Goal: Task Accomplishment & Management: Complete application form

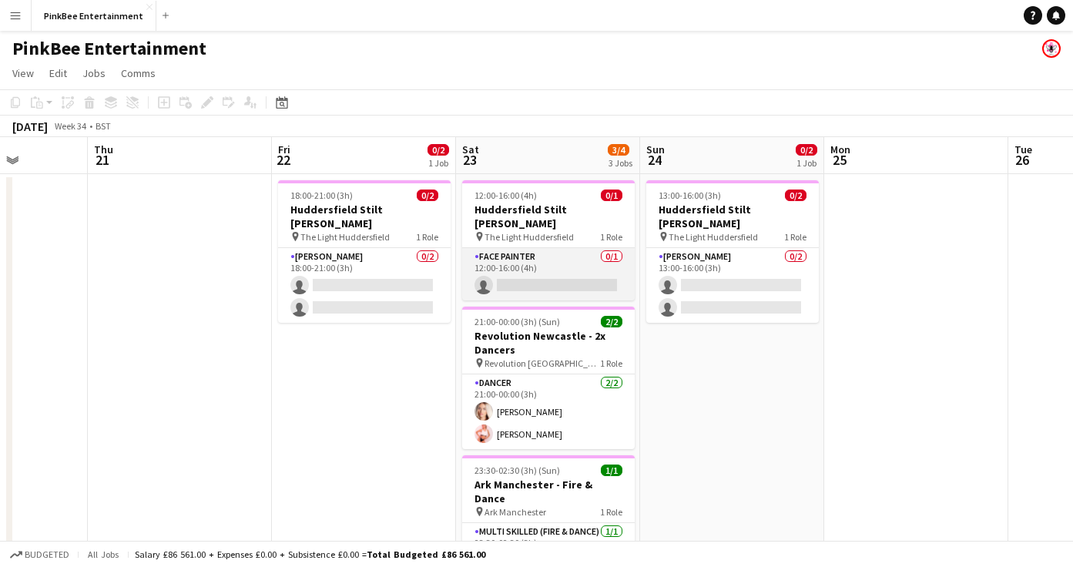
click at [567, 257] on app-card-role "Face Painter 0/1 12:00-16:00 (4h) single-neutral-actions" at bounding box center [548, 274] width 173 height 52
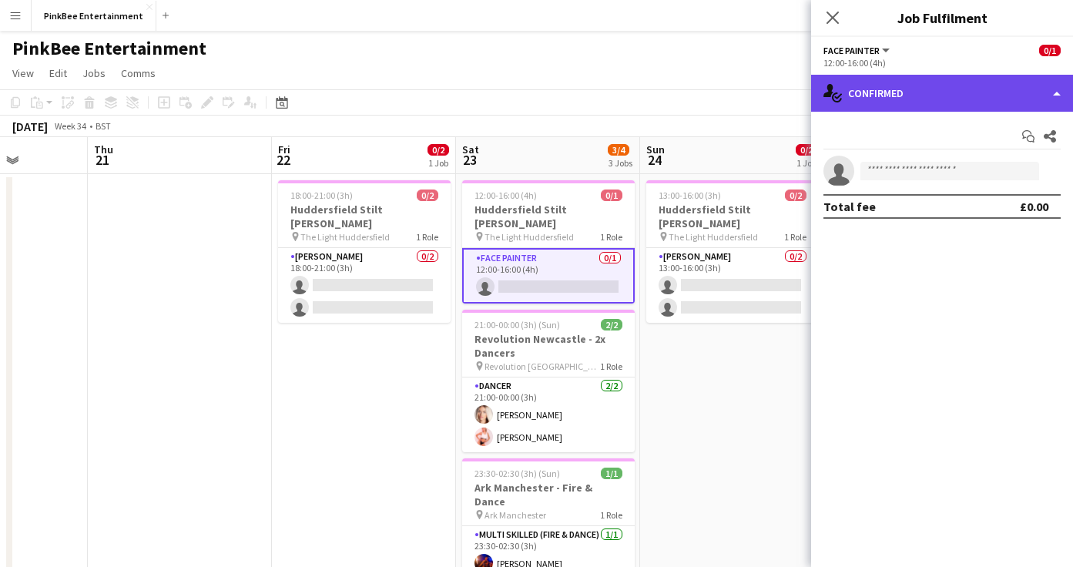
click at [1021, 83] on div "single-neutral-actions-check-2 Confirmed" at bounding box center [942, 93] width 262 height 37
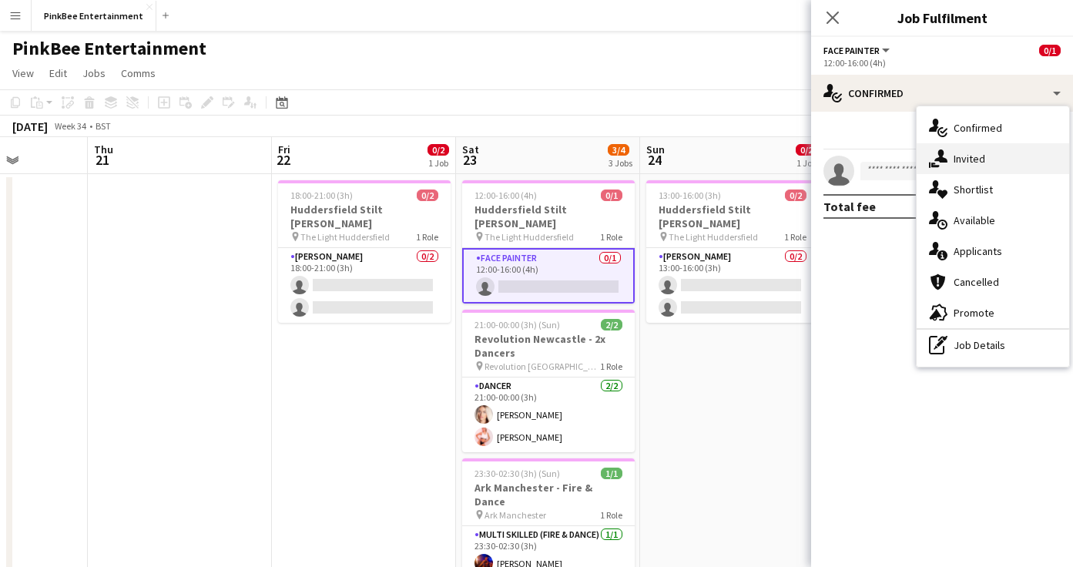
click at [1021, 160] on div "single-neutral-actions-share-1 Invited" at bounding box center [993, 158] width 153 height 31
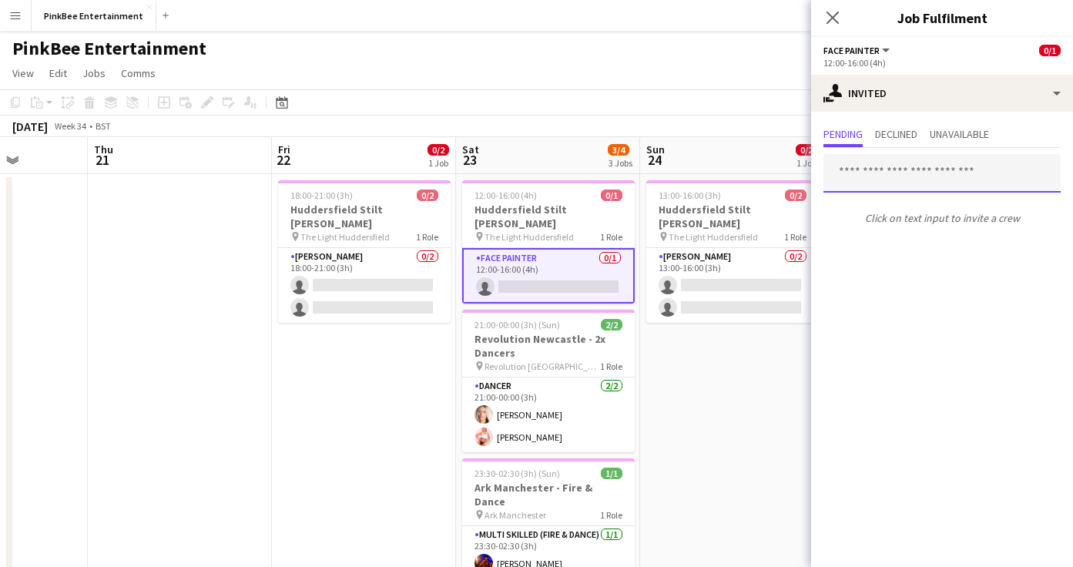
click at [929, 176] on input "text" at bounding box center [941, 173] width 237 height 39
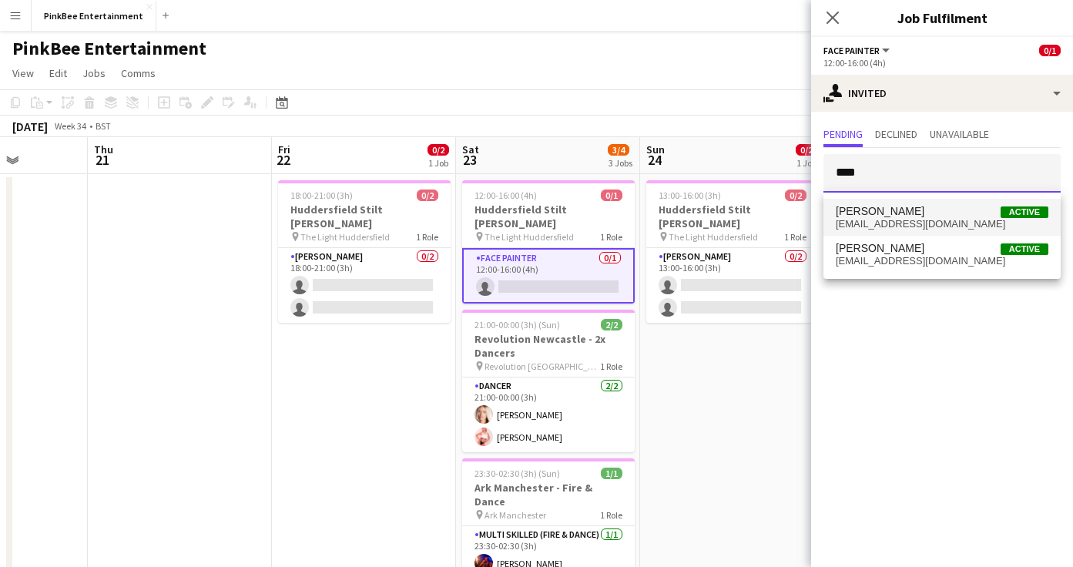
type input "****"
click at [941, 214] on span "[PERSON_NAME] Active" at bounding box center [942, 211] width 213 height 13
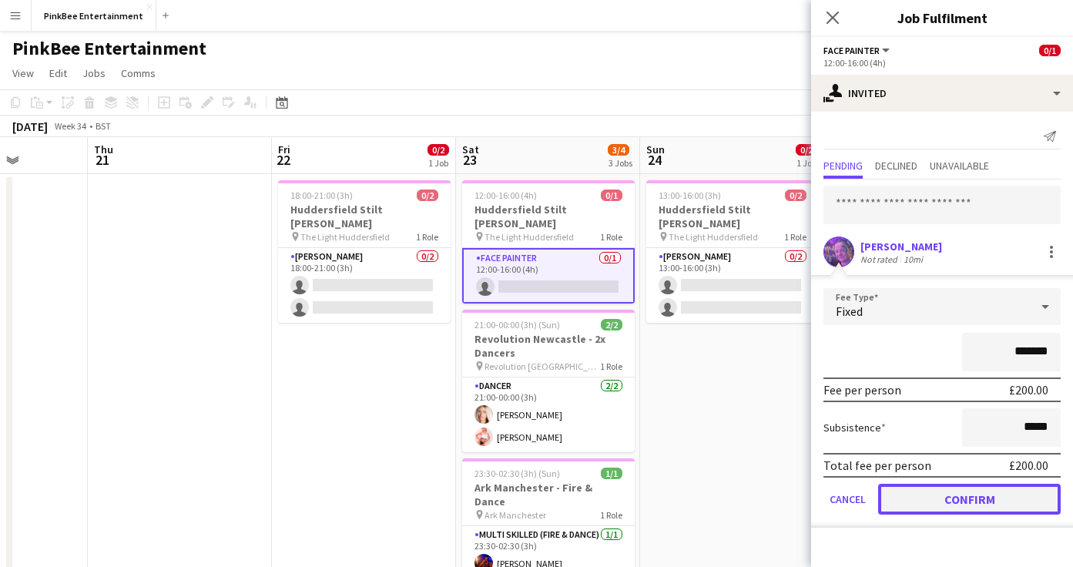
click at [971, 490] on button "Confirm" at bounding box center [969, 499] width 183 height 31
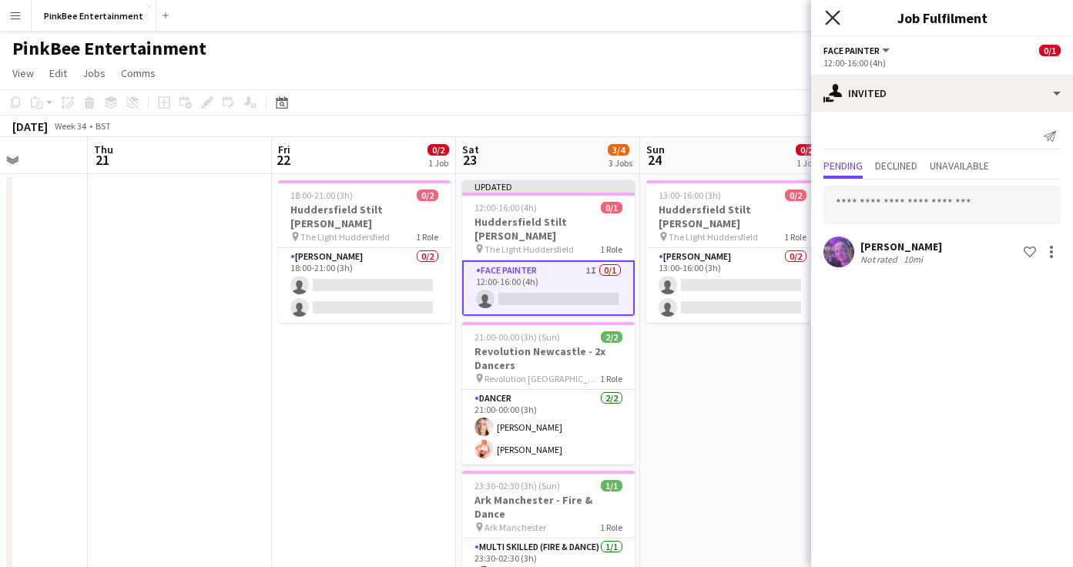
click at [831, 14] on icon "Close pop-in" at bounding box center [832, 17] width 15 height 15
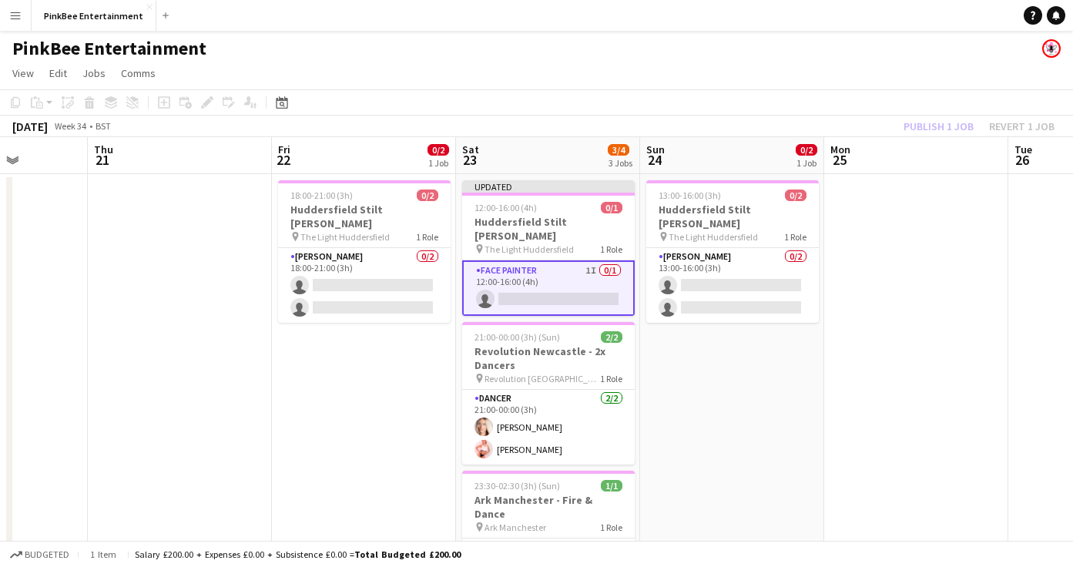
click at [919, 123] on div "Publish 1 job Revert 1 job" at bounding box center [979, 126] width 188 height 20
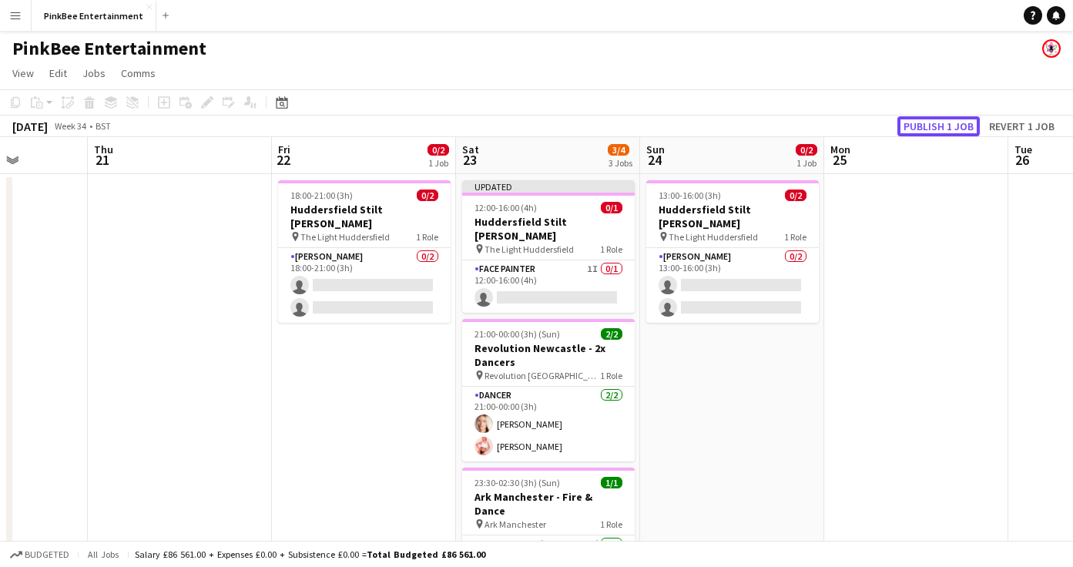
click at [919, 123] on button "Publish 1 job" at bounding box center [938, 126] width 82 height 20
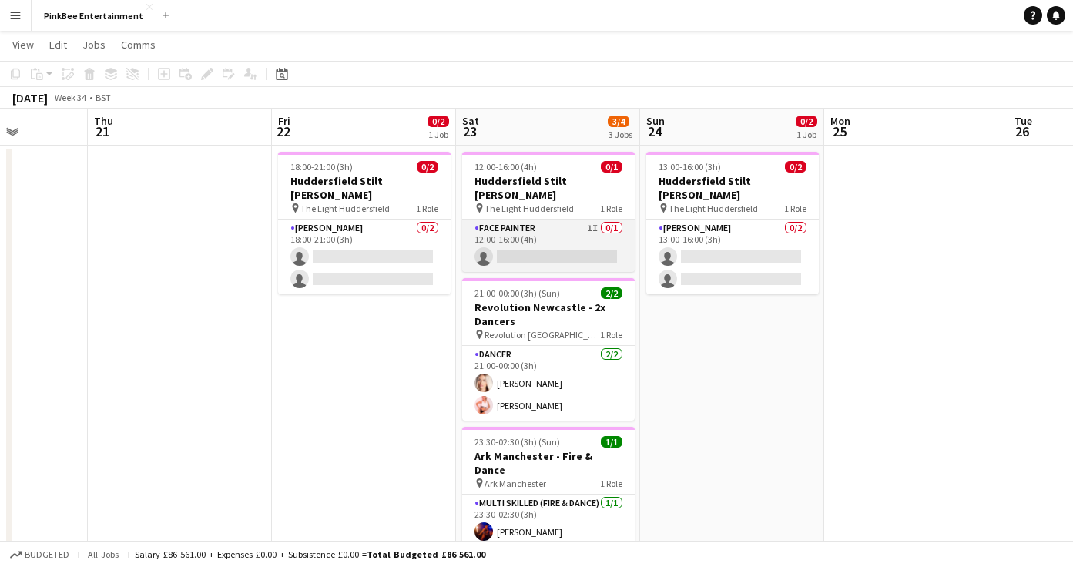
scroll to position [67, 0]
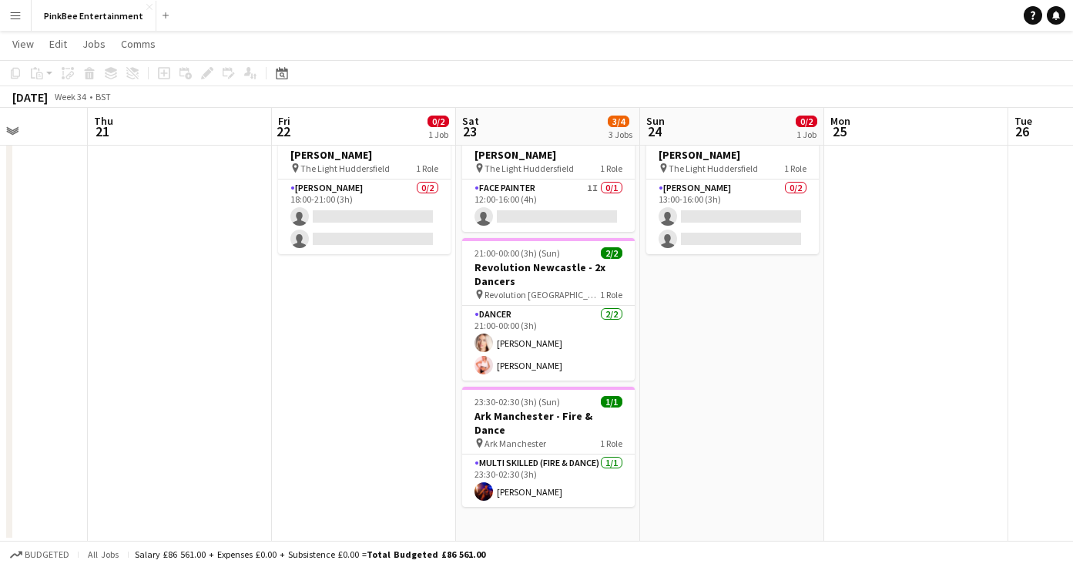
click at [524, 505] on app-date-cell "12:00-16:00 (4h) 0/1 Huddersfield Stilt [PERSON_NAME] pin The Light Huddersfiel…" at bounding box center [548, 324] width 184 height 436
click at [151, 74] on div "Add job Add linked Job Edit Edit linked Job Applicants" at bounding box center [201, 73] width 118 height 18
click at [161, 74] on div "Add job Add linked Job Edit Edit linked Job Applicants" at bounding box center [201, 73] width 118 height 18
click at [524, 496] on app-date-cell "12:00-16:00 (4h) 0/1 Huddersfield Stilt [PERSON_NAME] pin The Light Huddersfiel…" at bounding box center [548, 324] width 184 height 436
click at [165, 72] on icon "Add job" at bounding box center [164, 73] width 12 height 12
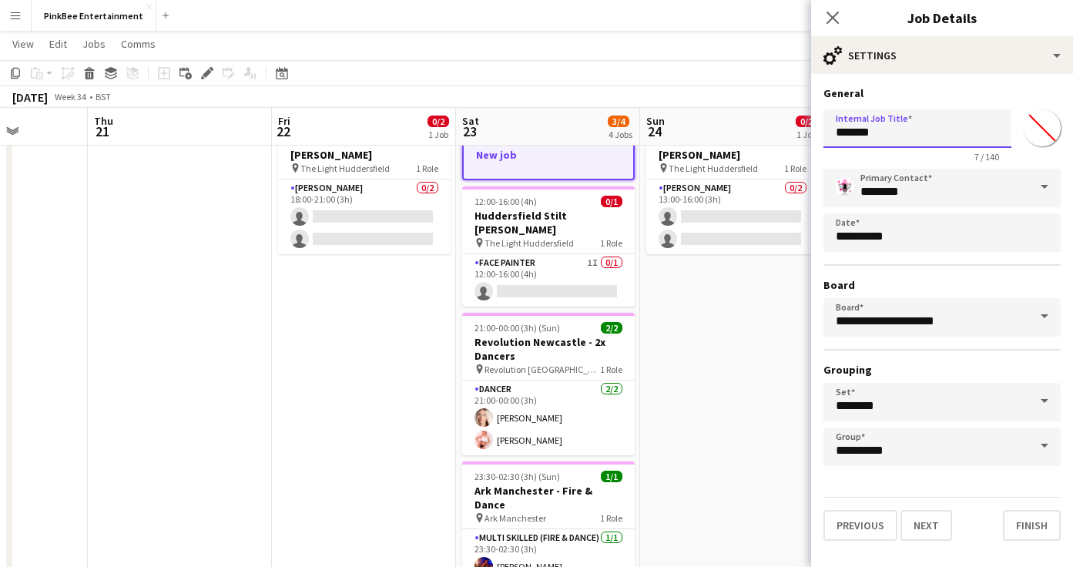
drag, startPoint x: 899, startPoint y: 132, endPoint x: 730, endPoint y: 132, distance: 168.7
click at [730, 132] on body "Menu Boards Boards Boards All jobs Status Workforce Workforce My Workforce Recr…" at bounding box center [536, 286] width 1073 height 707
type input "**********"
click at [924, 527] on button "Next" at bounding box center [927, 525] width 52 height 31
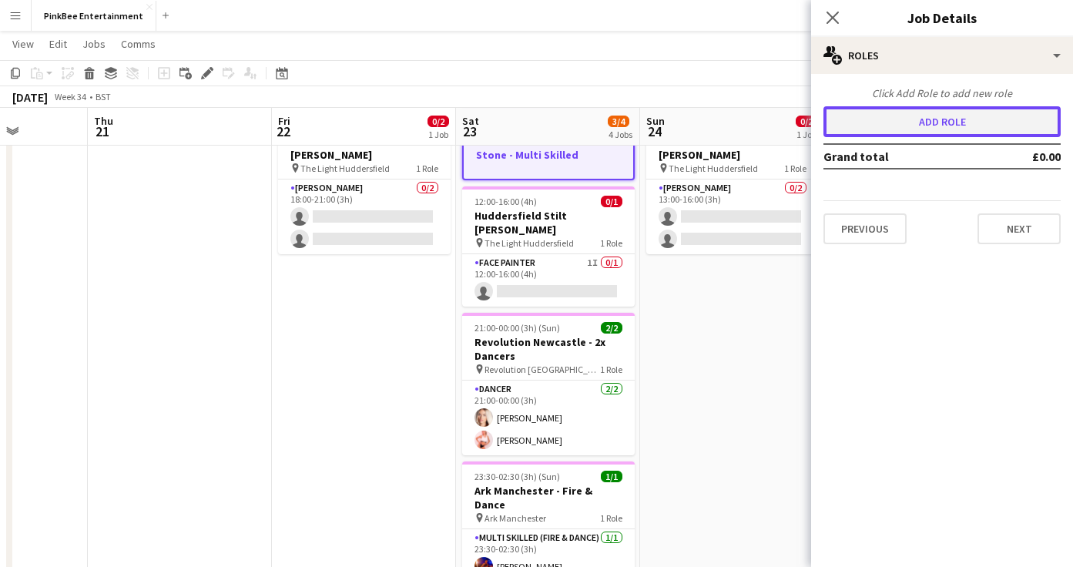
click at [944, 128] on button "Add role" at bounding box center [941, 121] width 237 height 31
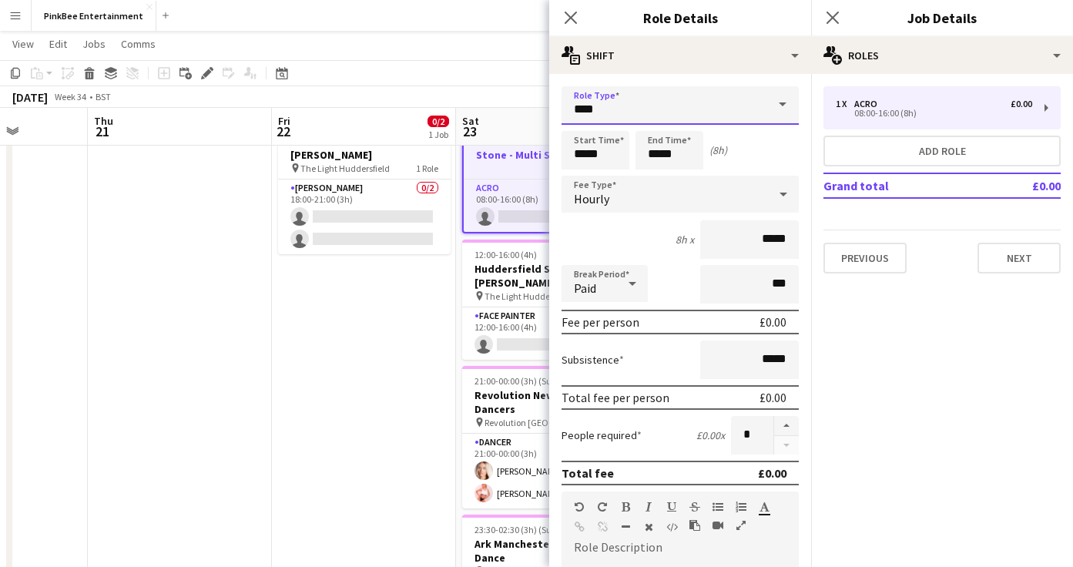
drag, startPoint x: 649, startPoint y: 109, endPoint x: 448, endPoint y: 109, distance: 201.8
click at [448, 109] on body "Menu Boards Boards Boards All jobs Status Workforce Workforce My Workforce Recr…" at bounding box center [536, 286] width 1073 height 707
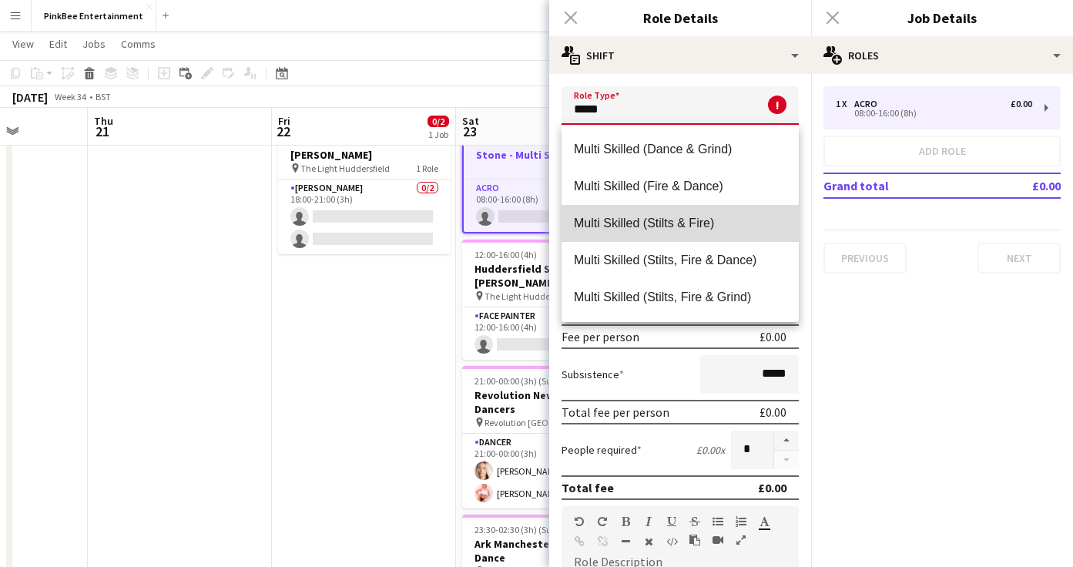
click at [662, 223] on span "Multi Skilled (Stilts & Fire)" at bounding box center [680, 223] width 213 height 15
type input "**********"
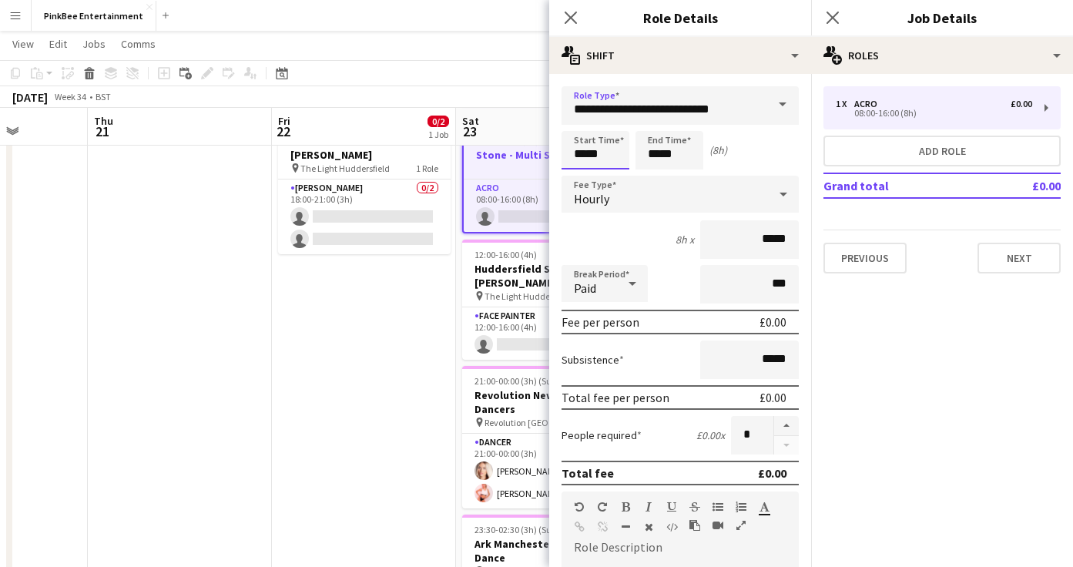
click at [578, 152] on input "*****" at bounding box center [596, 150] width 68 height 39
click at [580, 123] on div at bounding box center [580, 123] width 31 height 15
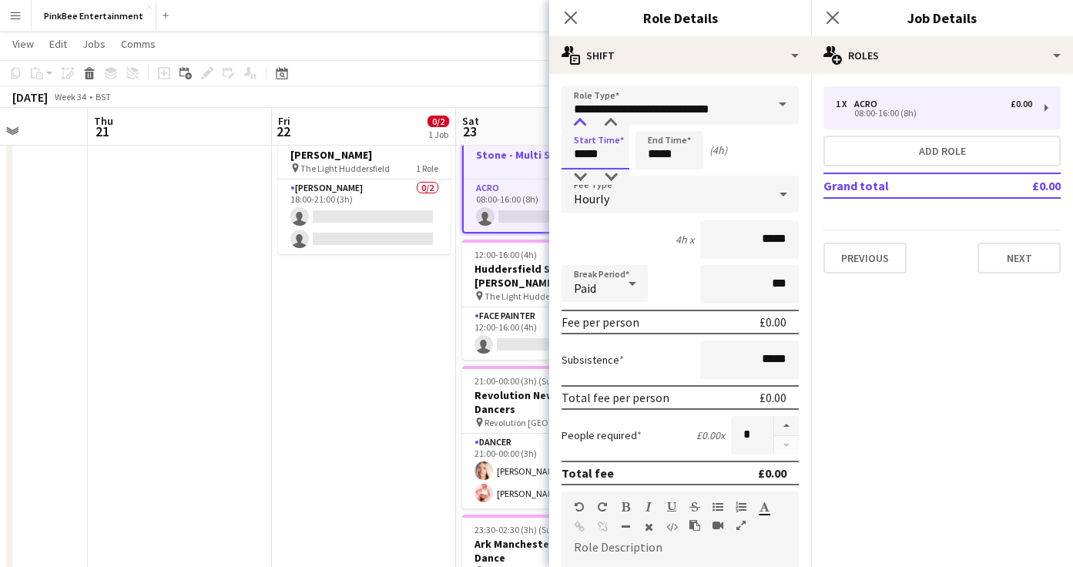
click at [580, 123] on div at bounding box center [580, 123] width 31 height 15
type input "*****"
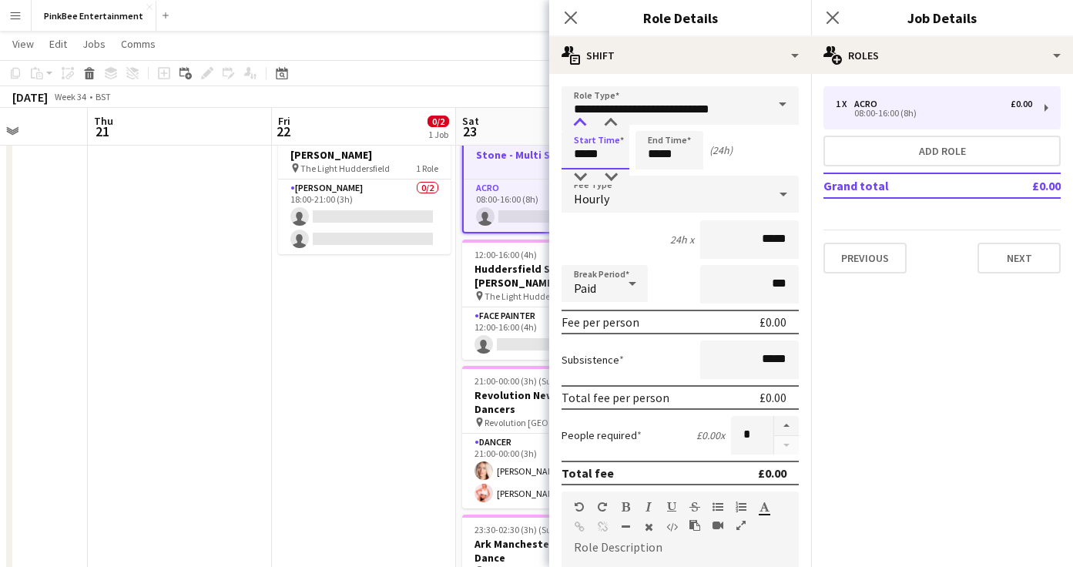
click at [580, 123] on div at bounding box center [580, 123] width 31 height 15
click at [656, 153] on input "*****" at bounding box center [670, 150] width 68 height 39
click at [656, 122] on div at bounding box center [654, 123] width 31 height 15
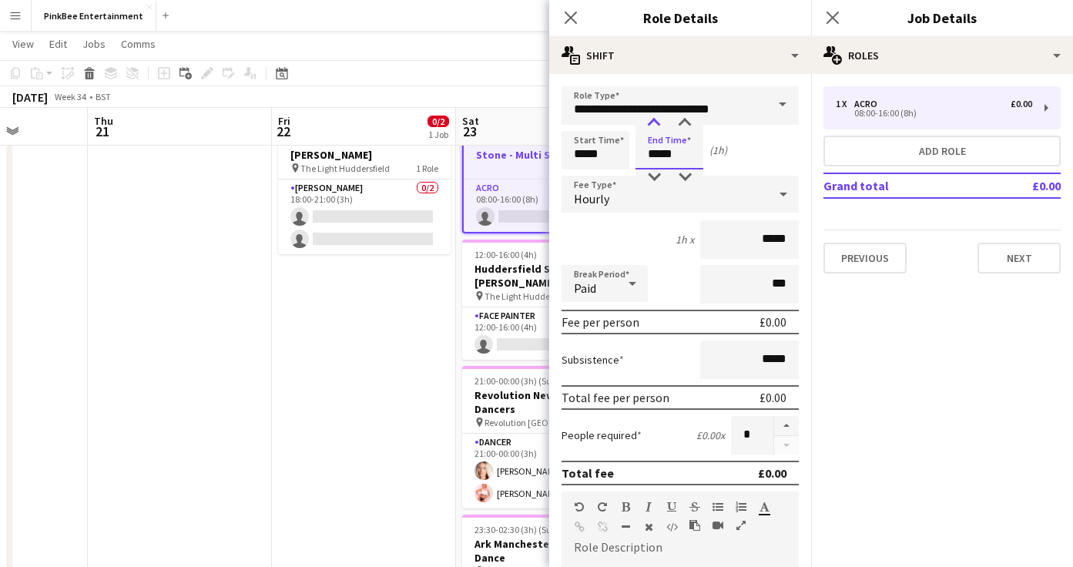
type input "*****"
click at [656, 122] on div at bounding box center [654, 123] width 31 height 15
click at [656, 201] on div "Hourly" at bounding box center [665, 194] width 206 height 37
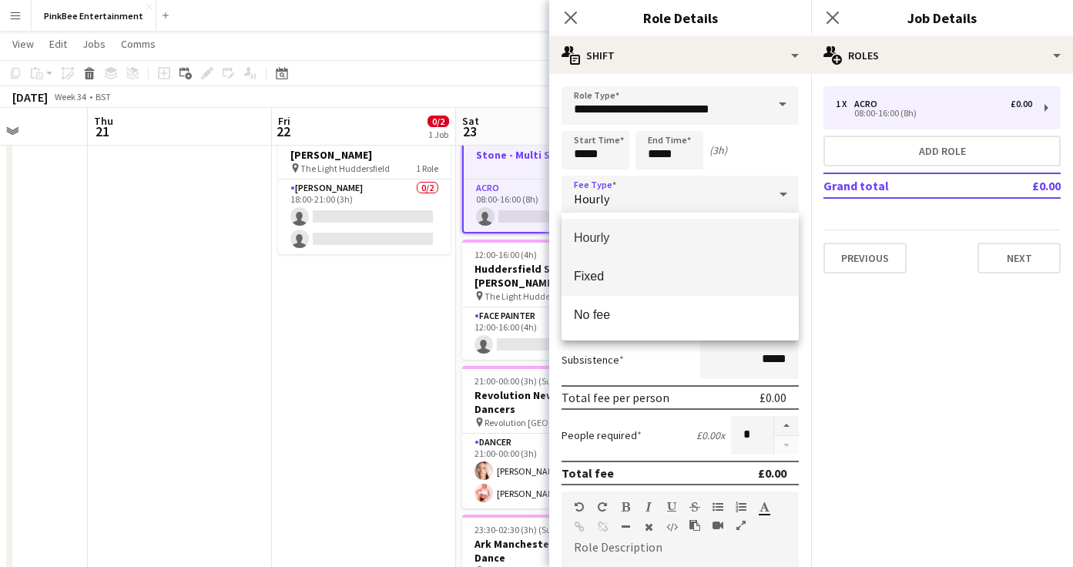
click at [653, 288] on mat-option "Fixed" at bounding box center [680, 276] width 237 height 39
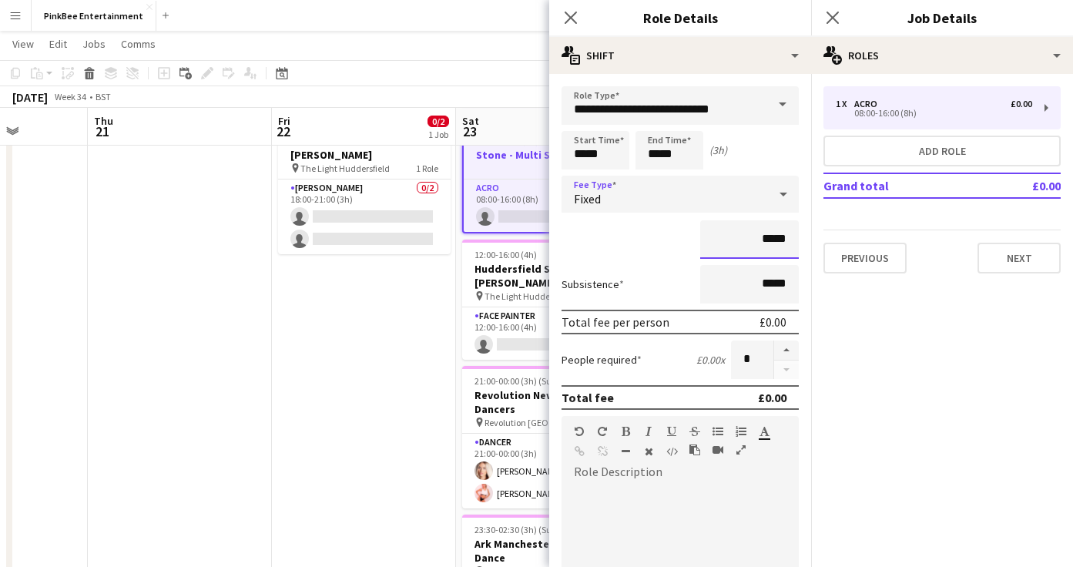
click at [763, 246] on input "*****" at bounding box center [749, 239] width 99 height 39
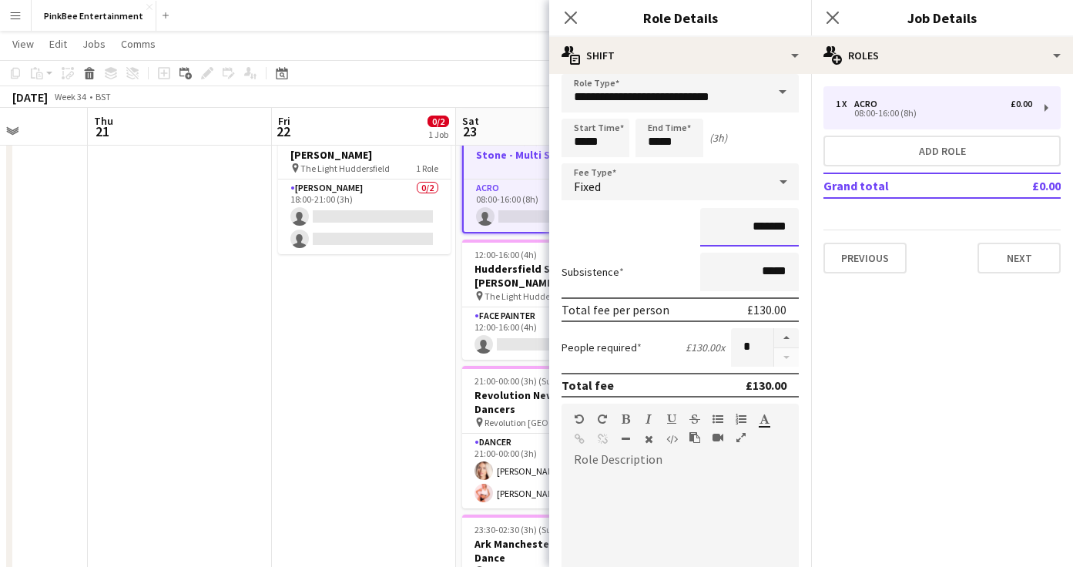
type input "*******"
click at [709, 491] on div at bounding box center [680, 564] width 237 height 185
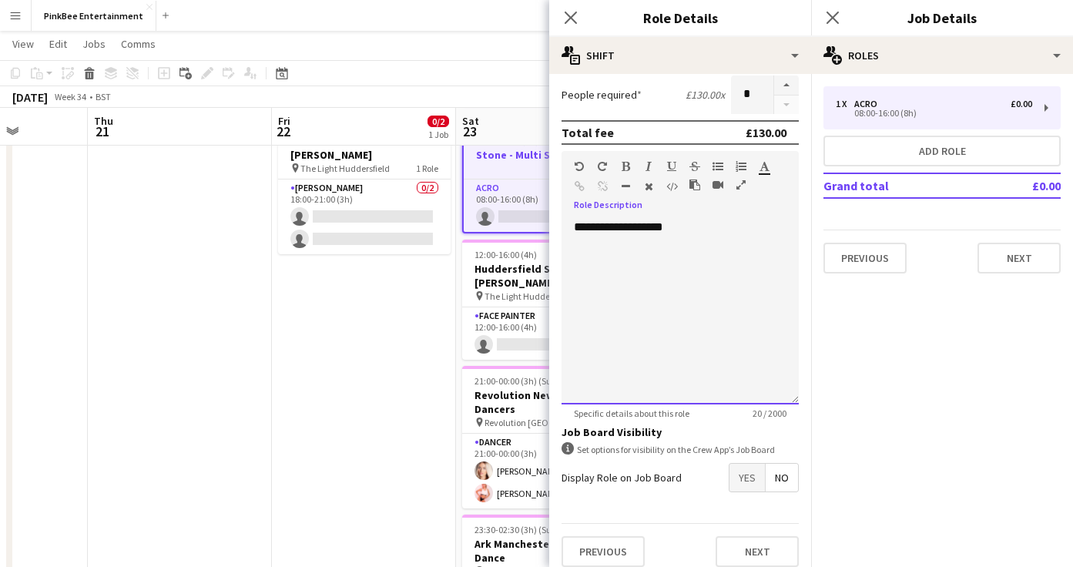
scroll to position [277, 0]
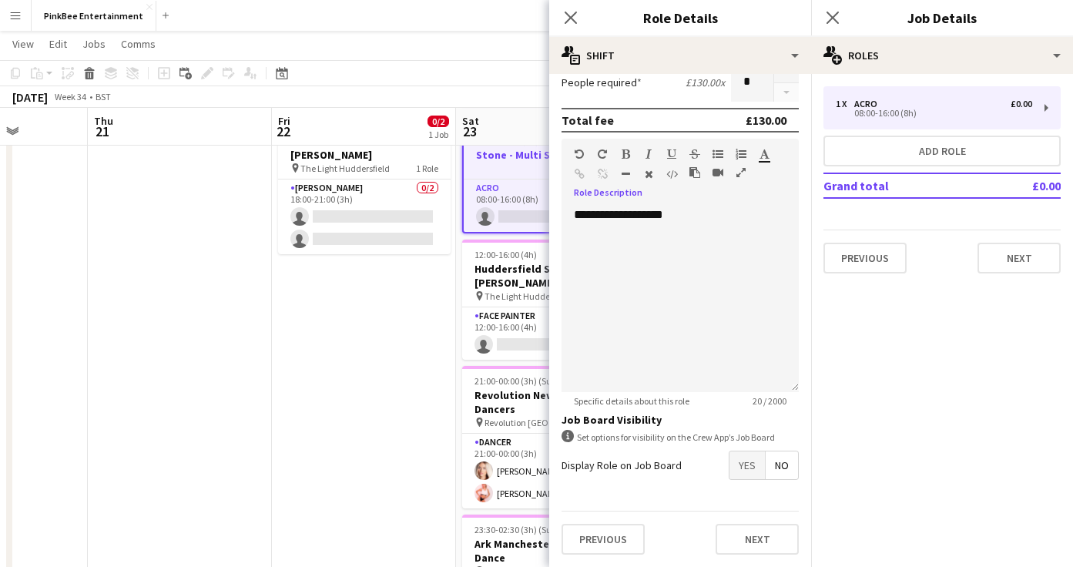
click at [746, 467] on span "Yes" at bounding box center [747, 465] width 35 height 28
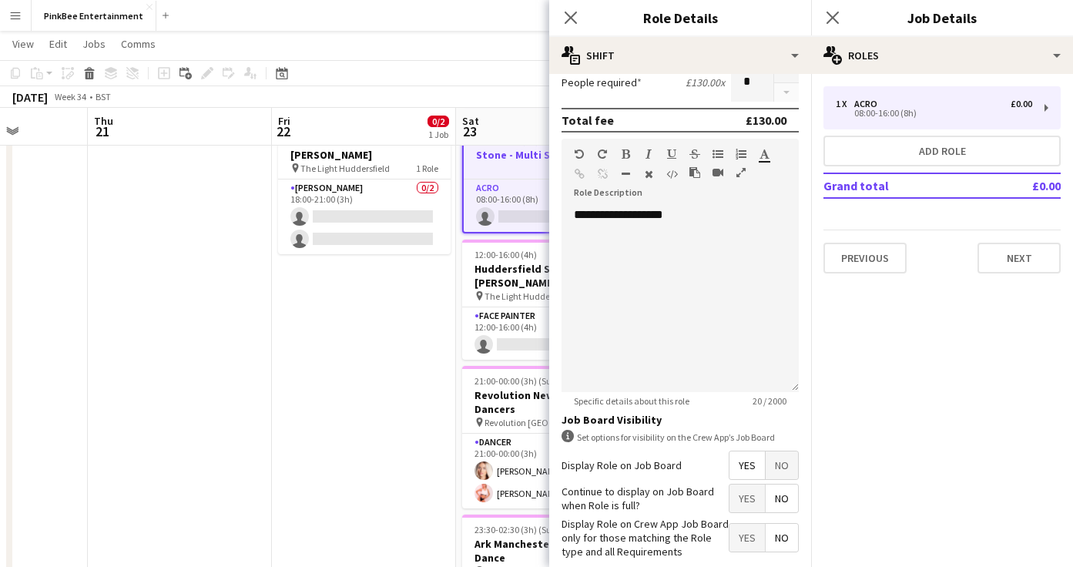
scroll to position [356, 0]
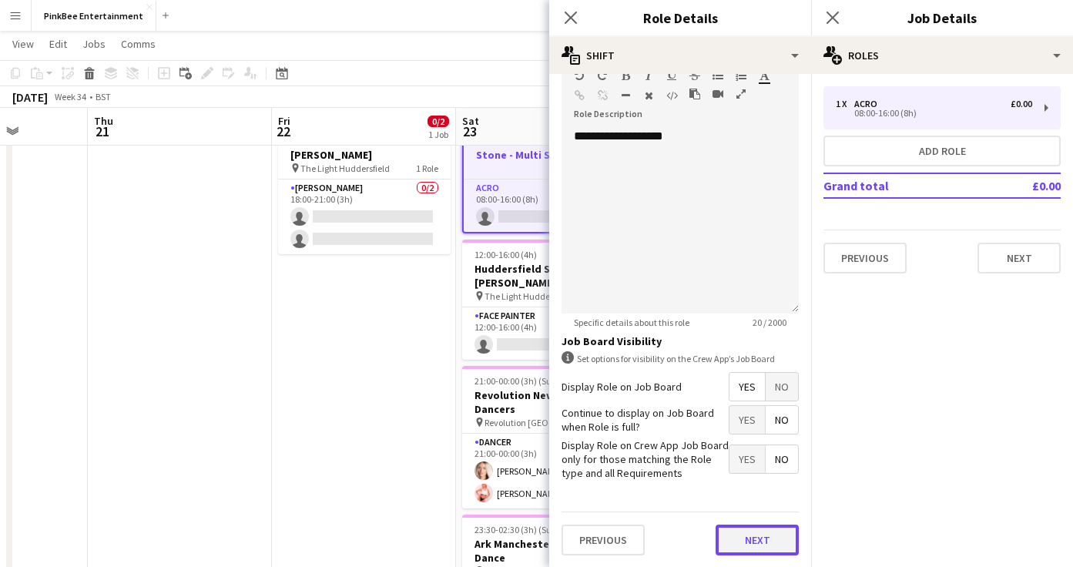
click at [761, 535] on button "Next" at bounding box center [757, 540] width 83 height 31
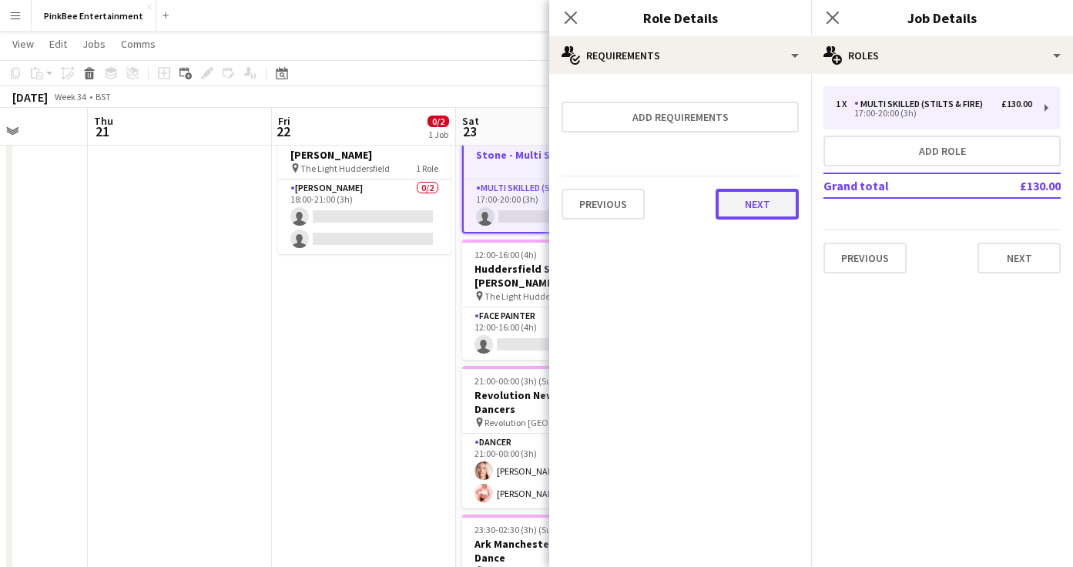
click at [747, 206] on button "Next" at bounding box center [757, 204] width 83 height 31
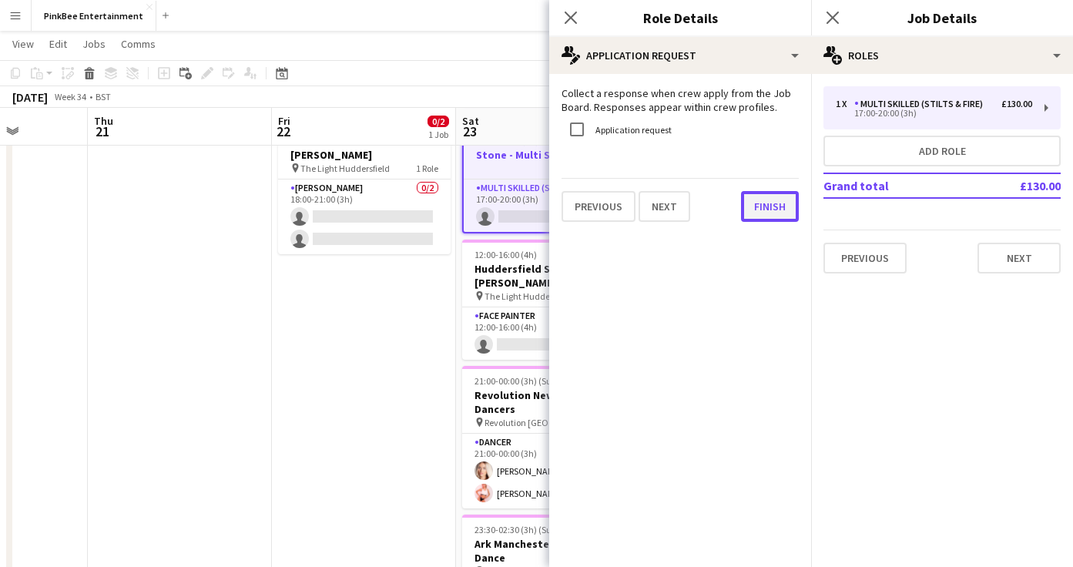
click at [783, 210] on button "Finish" at bounding box center [770, 206] width 58 height 31
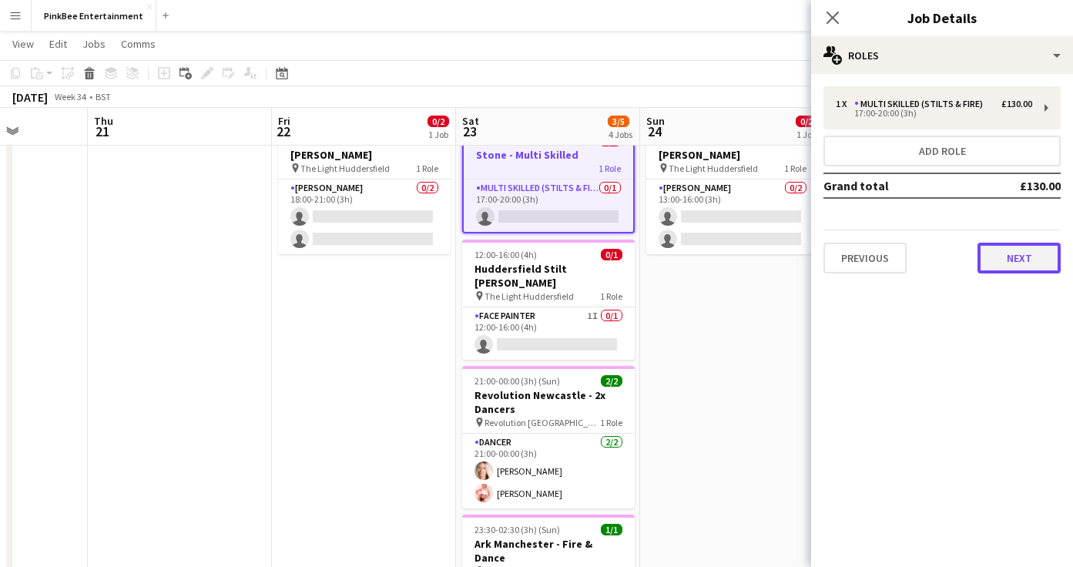
click at [1008, 258] on button "Next" at bounding box center [1019, 258] width 83 height 31
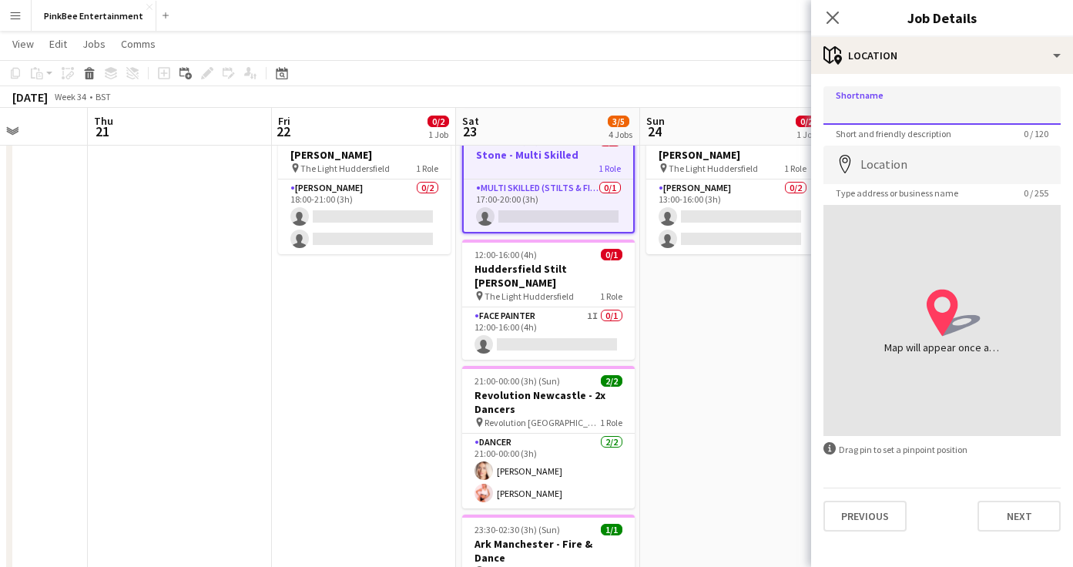
click at [863, 102] on input "Shortname" at bounding box center [941, 105] width 237 height 39
click at [890, 152] on input "Location" at bounding box center [941, 165] width 237 height 39
click at [864, 103] on input "Shortname" at bounding box center [941, 105] width 237 height 39
type input "**********"
click at [893, 167] on input "Location" at bounding box center [941, 165] width 237 height 39
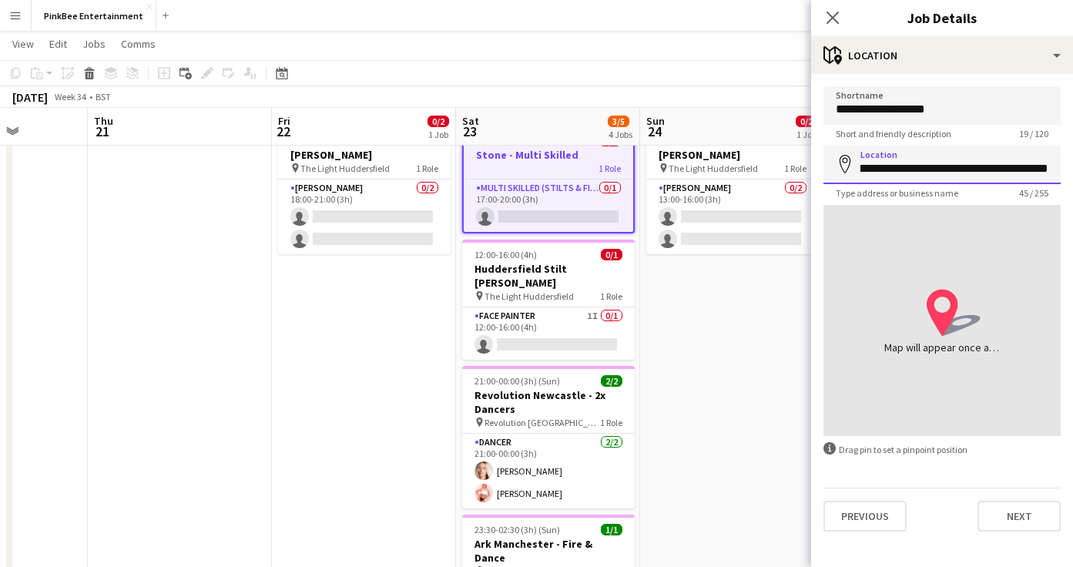
scroll to position [0, 45]
type input "**********"
click at [1021, 522] on button "Next" at bounding box center [1019, 516] width 83 height 31
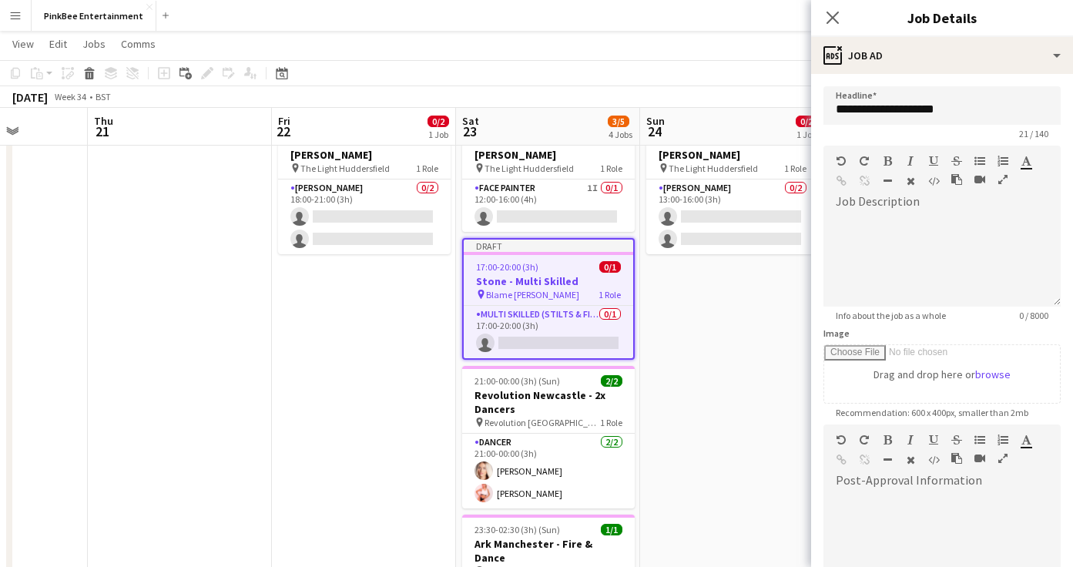
scroll to position [194, 0]
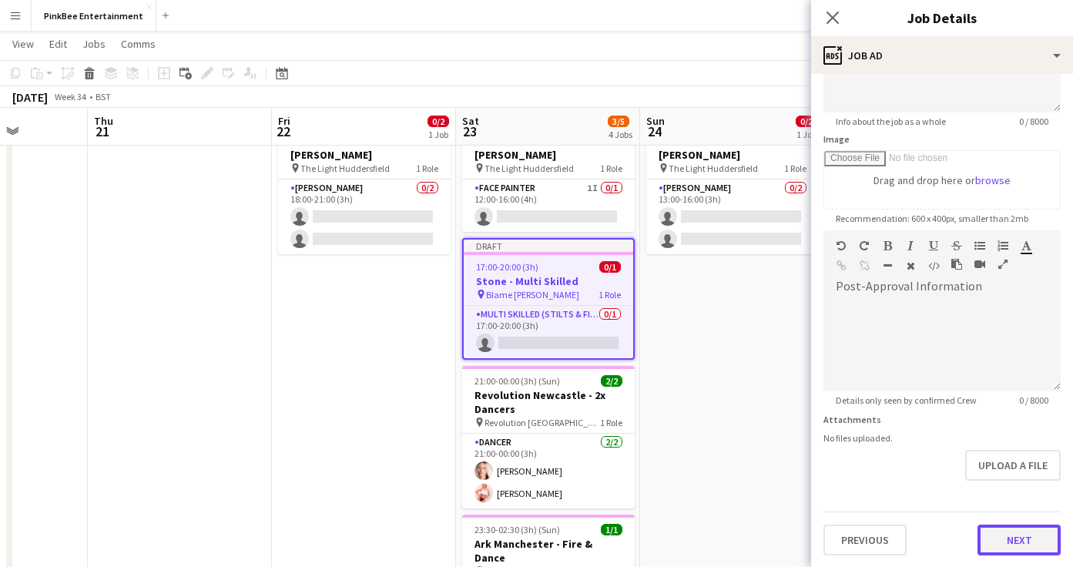
click at [1025, 536] on button "Next" at bounding box center [1019, 540] width 83 height 31
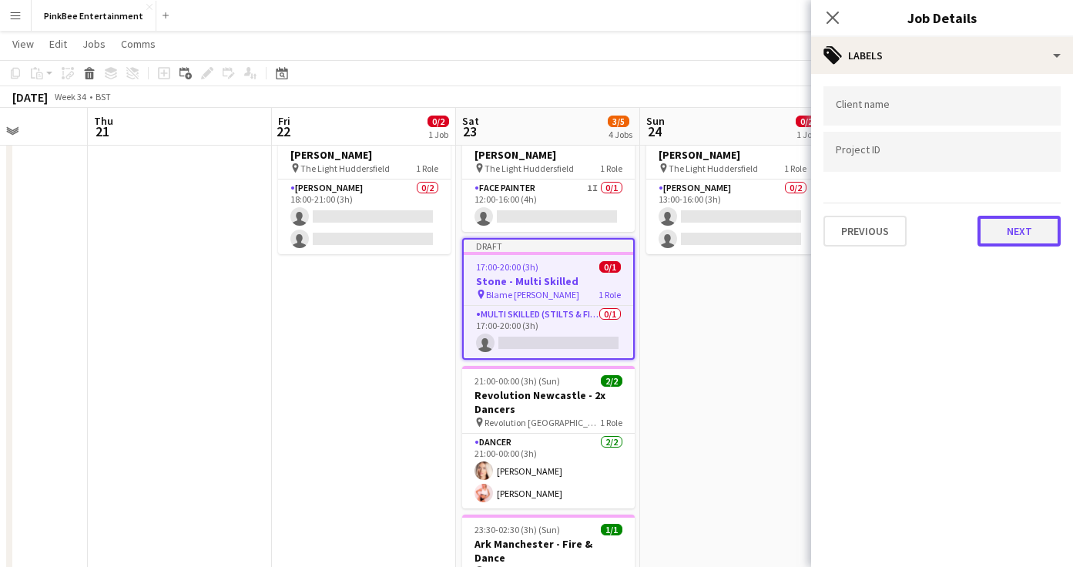
click at [1028, 236] on button "Next" at bounding box center [1019, 231] width 83 height 31
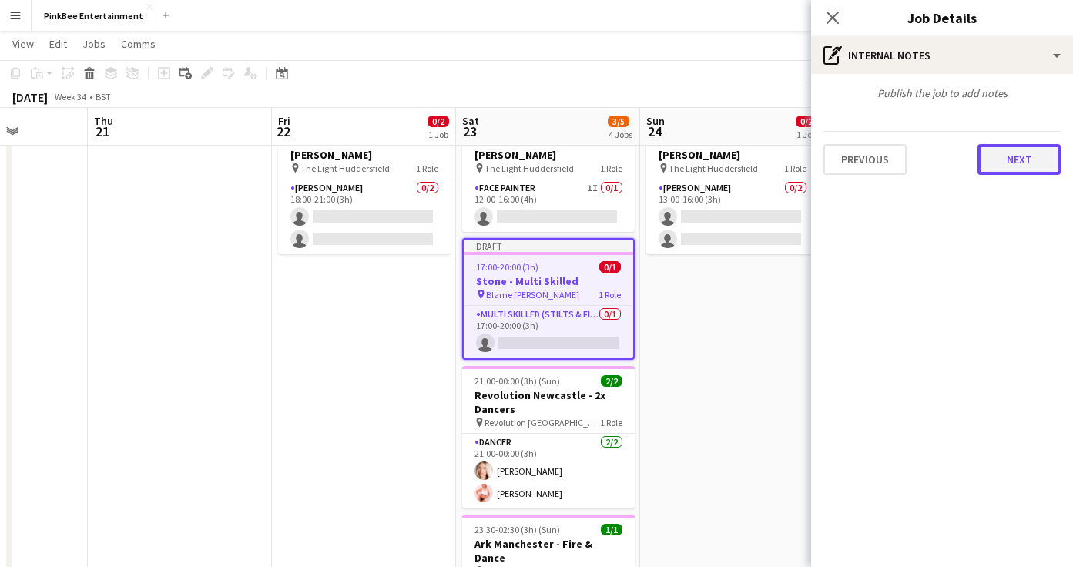
click at [1037, 167] on button "Next" at bounding box center [1019, 159] width 83 height 31
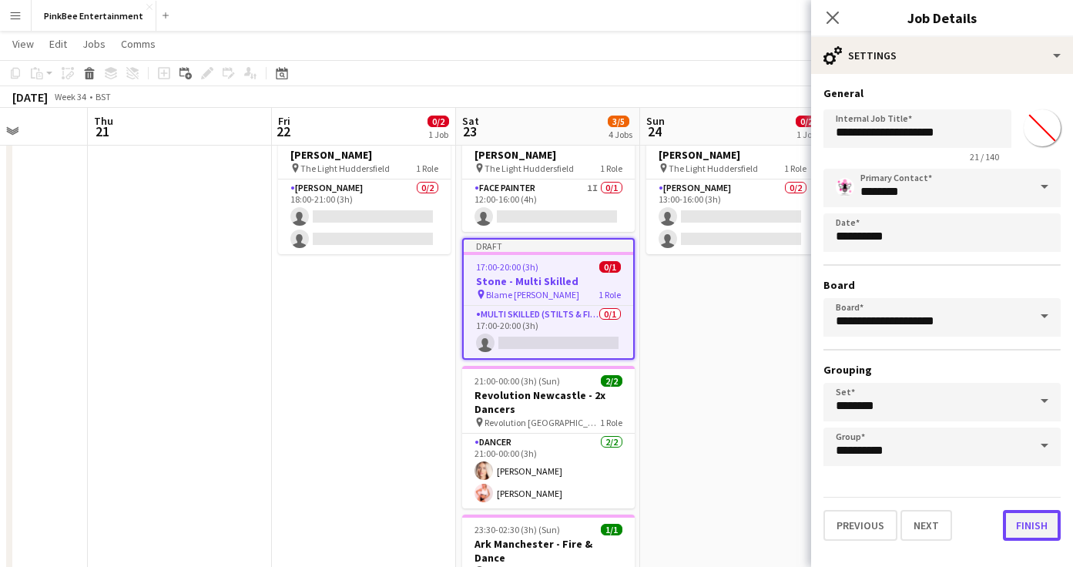
click at [1036, 527] on button "Finish" at bounding box center [1032, 525] width 58 height 31
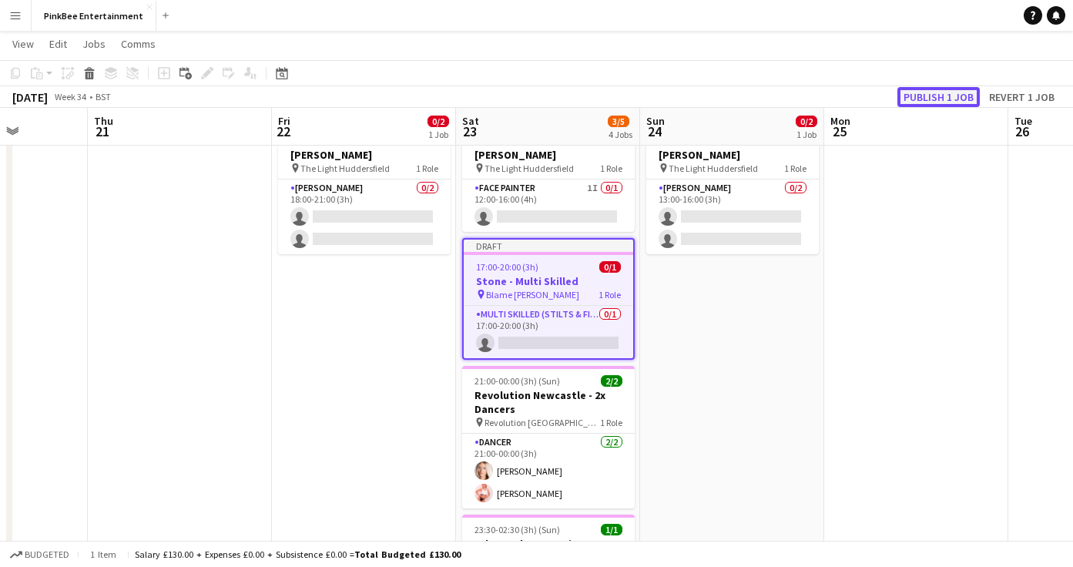
click at [957, 100] on button "Publish 1 job" at bounding box center [938, 97] width 82 height 20
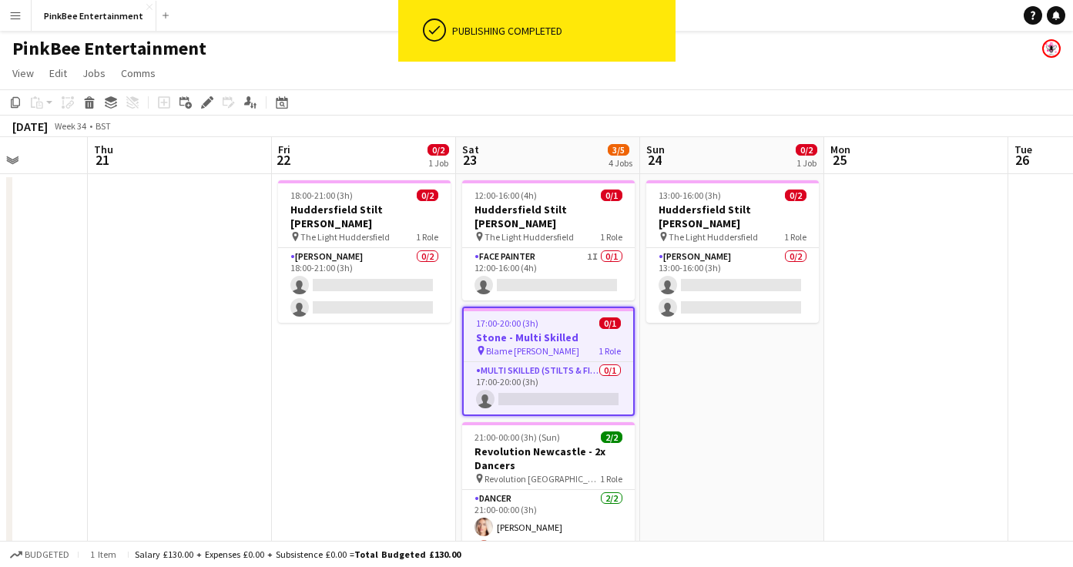
click at [683, 377] on app-date-cell "13:00-16:00 (3h) 0/2 Huddersfield Stilt [PERSON_NAME] pin The Light Huddersfiel…" at bounding box center [732, 455] width 184 height 563
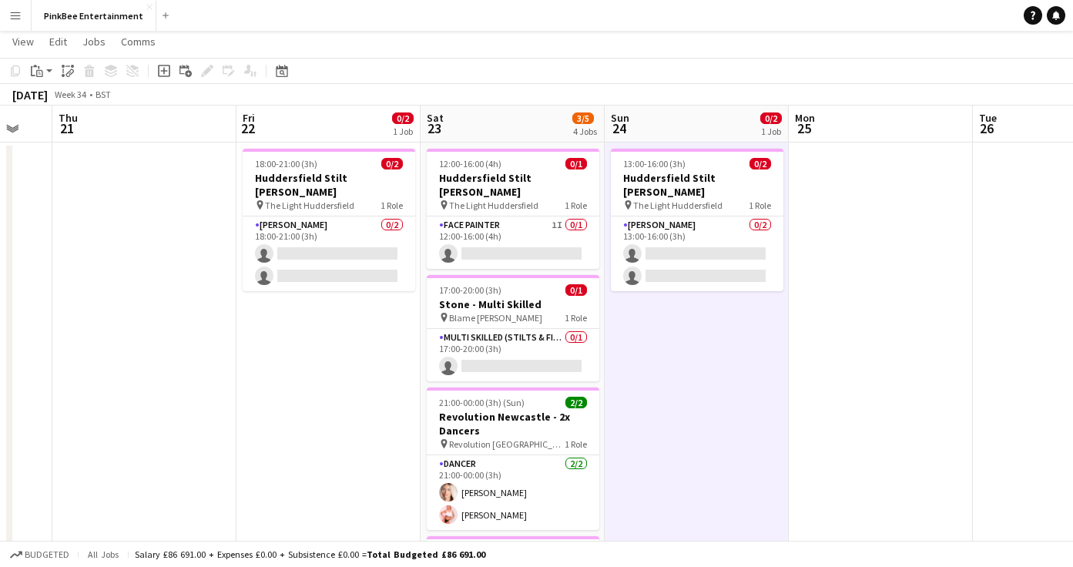
scroll to position [33, 0]
